Goal: Navigation & Orientation: Find specific page/section

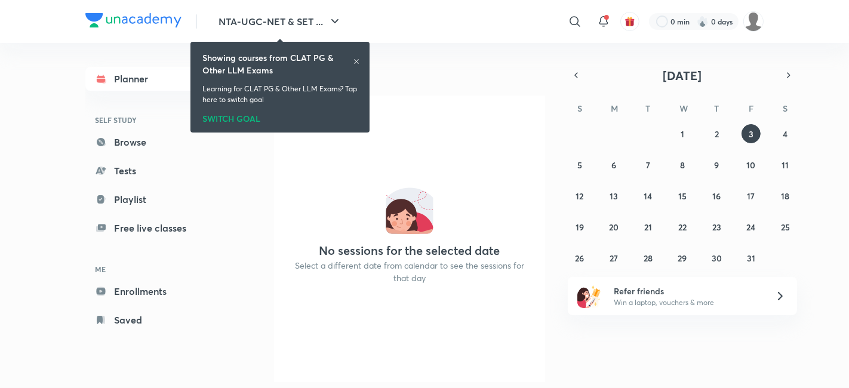
click at [358, 63] on icon at bounding box center [356, 61] width 7 height 7
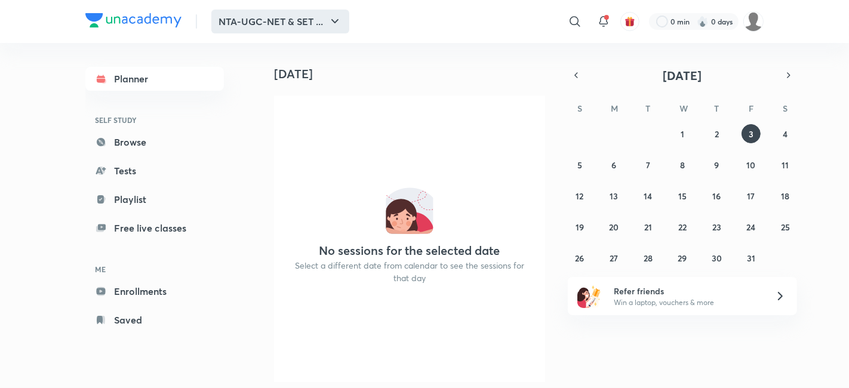
click at [235, 27] on button "NTA-UGC-NET & SET ..." at bounding box center [280, 22] width 138 height 24
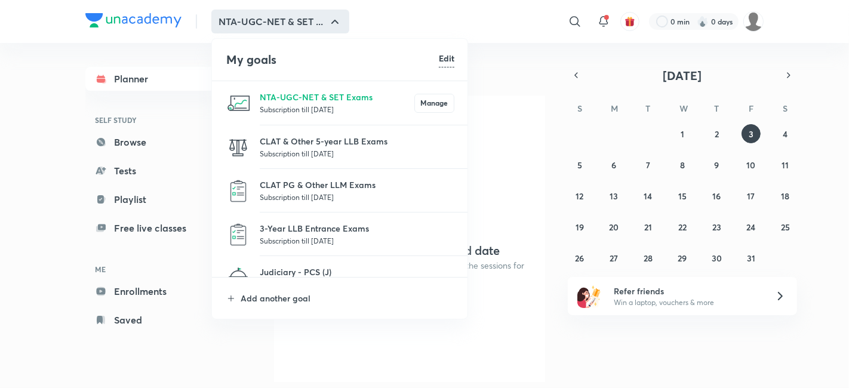
click at [0, 251] on div at bounding box center [424, 194] width 849 height 388
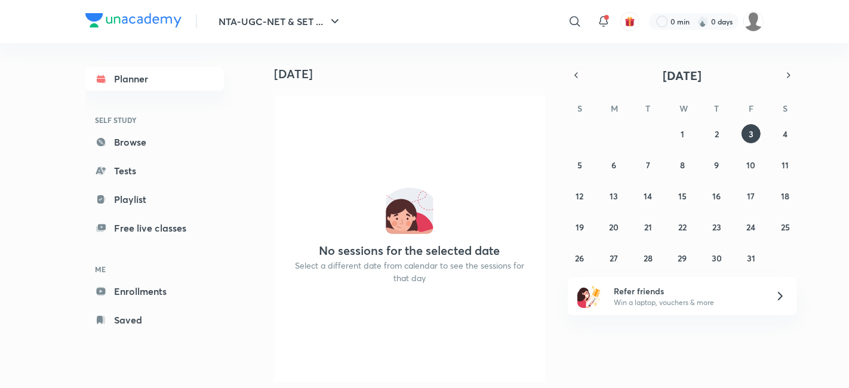
click at [510, 36] on div "NTA-UGC-NET & SET ... ​ 0 min 0 days" at bounding box center [424, 21] width 678 height 43
